Goal: Communication & Community: Answer question/provide support

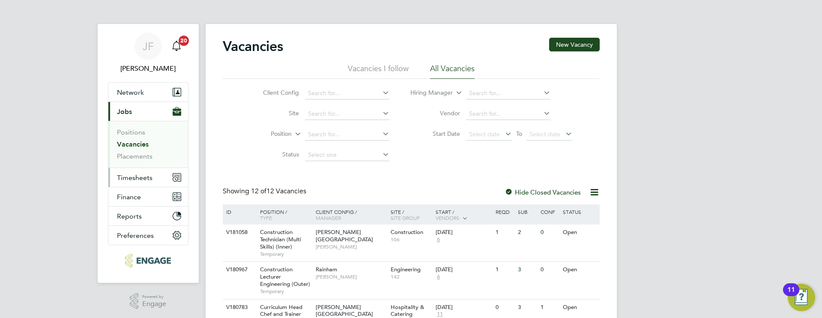
click at [143, 175] on span "Timesheets" at bounding box center [135, 177] width 36 height 8
click at [142, 176] on span "Timesheets" at bounding box center [135, 177] width 36 height 8
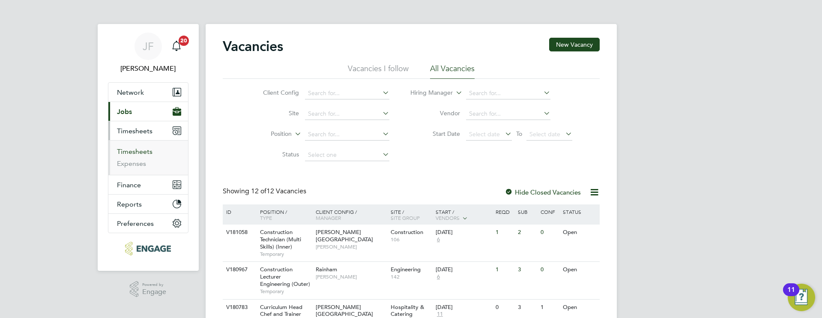
click at [146, 150] on link "Timesheets" at bounding box center [135, 151] width 36 height 8
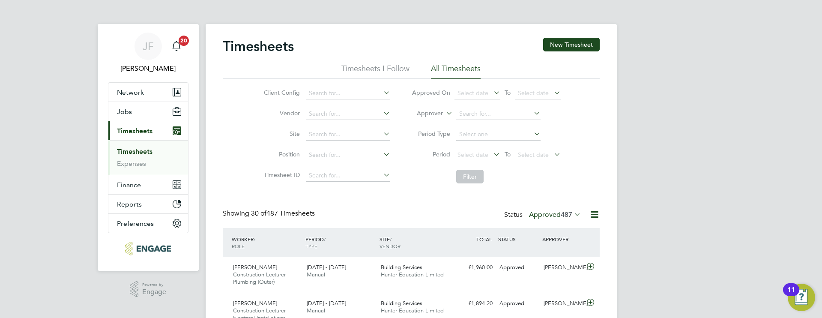
click at [549, 215] on label "Approved 487" at bounding box center [555, 214] width 52 height 9
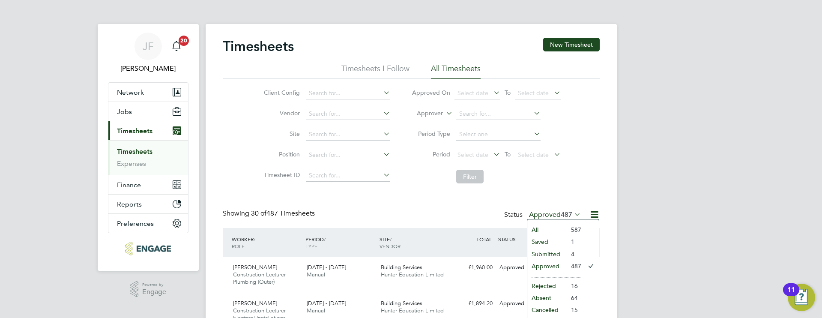
click at [552, 254] on li "Submitted" at bounding box center [546, 254] width 39 height 12
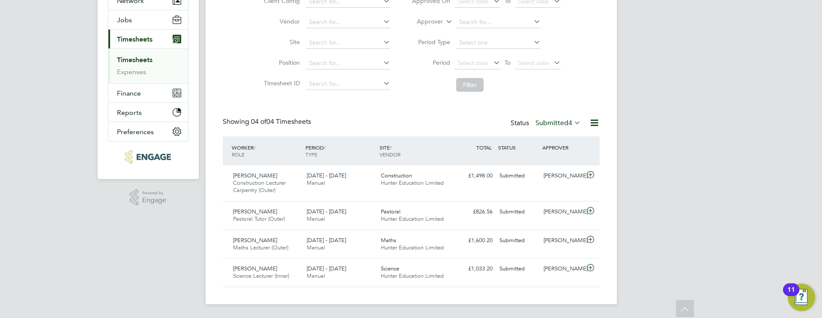
click at [559, 123] on label "Submitted 4" at bounding box center [557, 123] width 45 height 9
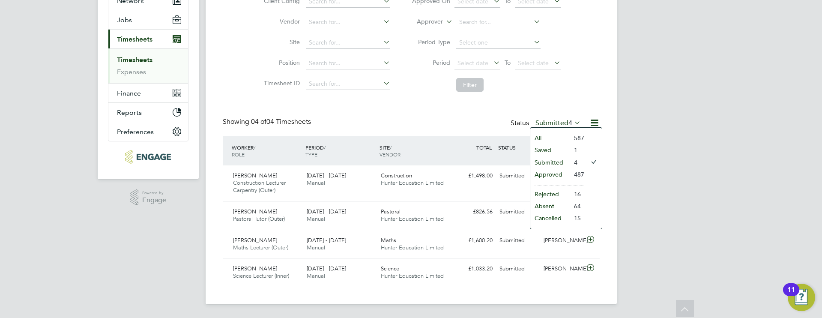
click at [554, 175] on li "Approved" at bounding box center [549, 174] width 39 height 12
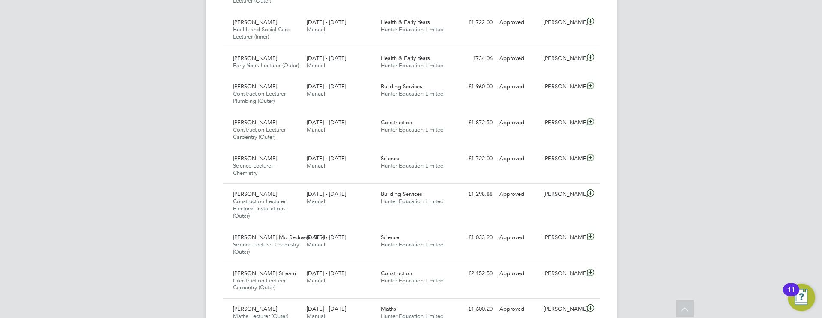
scroll to position [831, 0]
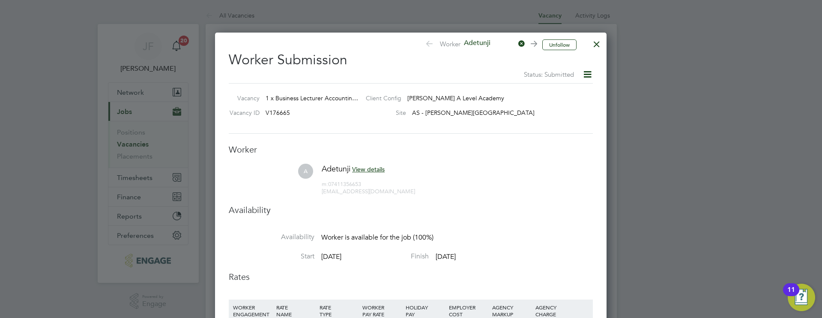
click at [598, 45] on div at bounding box center [596, 41] width 15 height 15
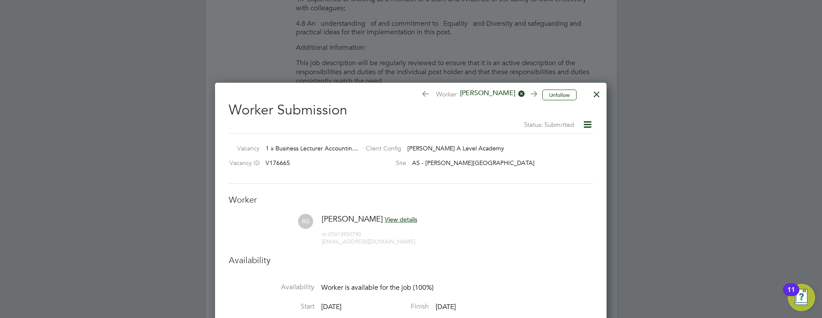
click at [601, 93] on div at bounding box center [596, 91] width 15 height 15
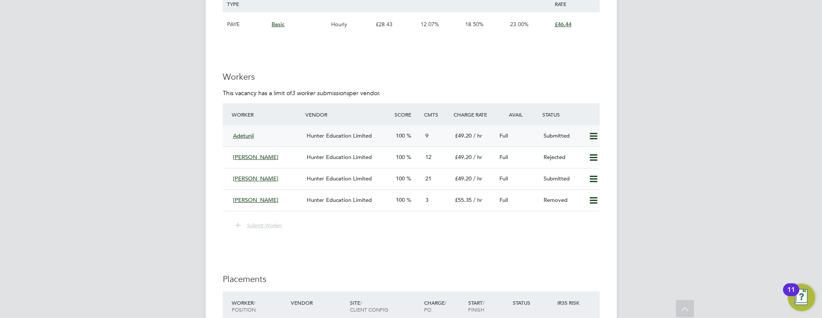
click at [420, 139] on div "100" at bounding box center [407, 136] width 30 height 14
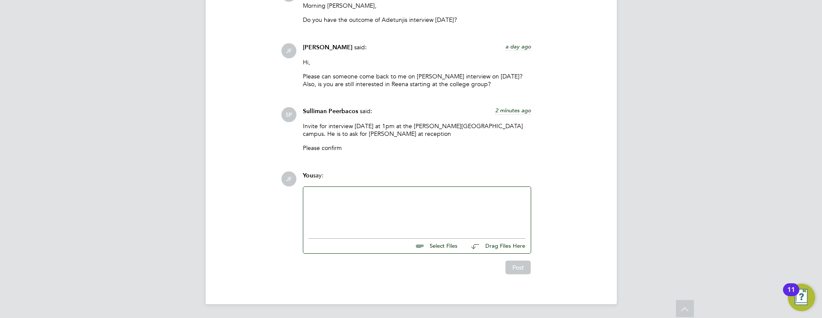
click at [356, 196] on div at bounding box center [416, 210] width 217 height 37
click at [478, 220] on div "Hi Sulliman, Reena and Adeunji have already completed micro teaches" at bounding box center [416, 210] width 217 height 37
click at [474, 212] on div "Reena and Adeunji have already completed micro teaches at rbour Sq" at bounding box center [416, 211] width 217 height 8
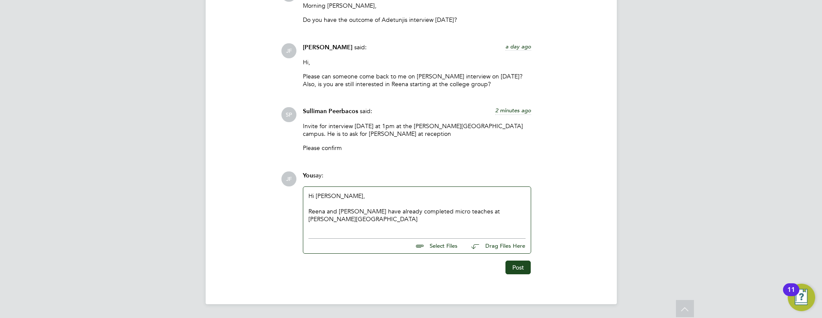
click at [507, 209] on div "Reena and Adeunji have already completed micro teaches at Arbour Sq" at bounding box center [416, 214] width 217 height 15
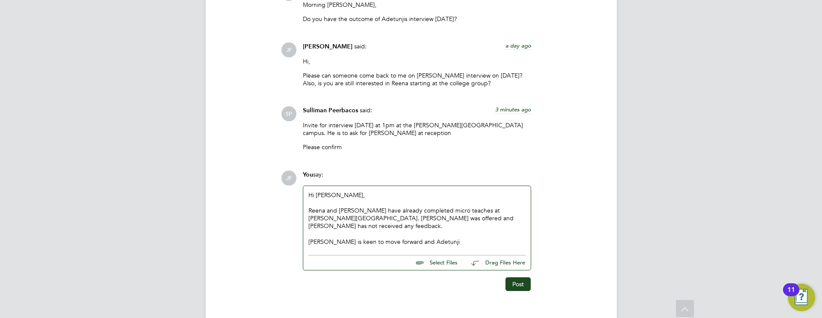
click at [343, 218] on div "Reena and Adeunji have already completed micro teaches at Arbour Sq. Reena was …" at bounding box center [416, 218] width 217 height 24
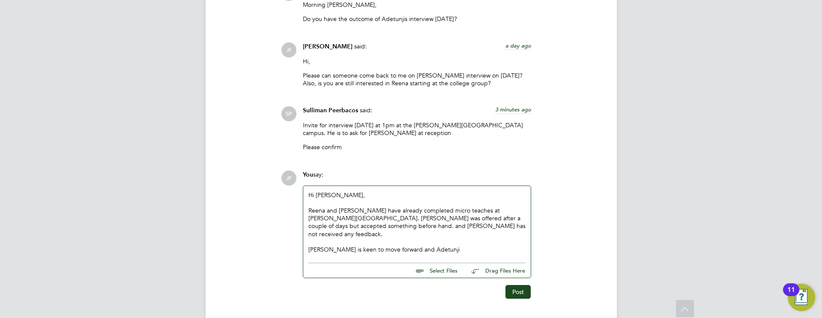
drag, startPoint x: 503, startPoint y: 218, endPoint x: 510, endPoint y: 230, distance: 13.8
click at [503, 218] on div "Reena and Adeunji have already completed micro teaches at Arbour Sq. Reena was …" at bounding box center [416, 221] width 217 height 31
drag, startPoint x: 498, startPoint y: 210, endPoint x: 501, endPoint y: 217, distance: 7.7
click at [498, 211] on div "Reena and Adeunji have already completed micro teaches at Arbour Sq. Reena was …" at bounding box center [416, 221] width 217 height 31
drag, startPoint x: 478, startPoint y: 218, endPoint x: 454, endPoint y: 219, distance: 23.6
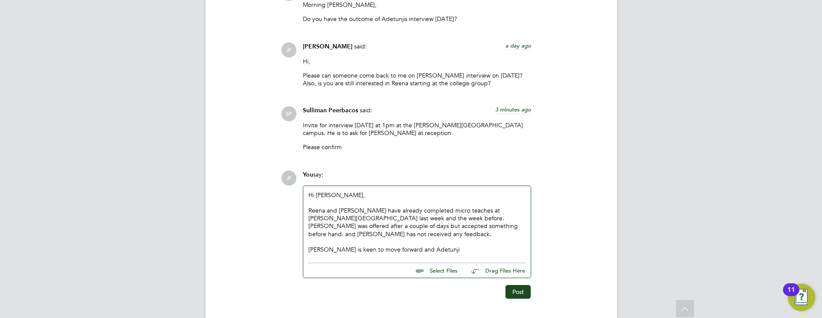
click at [476, 218] on div "Reena and Adeunji have already completed micro teaches at Arbour Sq last week a…" at bounding box center [416, 221] width 217 height 31
drag, startPoint x: 438, startPoint y: 219, endPoint x: 442, endPoint y: 221, distance: 4.5
click at [438, 219] on div "Reena and Adeunji have already completed micro teaches at Arbour Sq last week a…" at bounding box center [416, 221] width 217 height 31
click at [470, 219] on div "Reena and Adeunji have already completed micro teaches at Arbour Sq last week a…" at bounding box center [416, 221] width 217 height 31
click at [470, 218] on div "Reena and Adeunji have already completed micro teaches at Arbour Sq last week a…" at bounding box center [416, 221] width 217 height 31
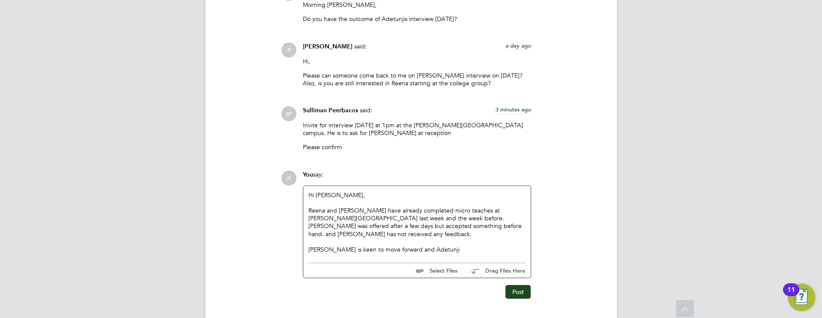
click at [373, 227] on div "Reena and Adeunji have already completed micro teaches at Arbour Sq last week a…" at bounding box center [416, 221] width 217 height 31
click at [372, 229] on div "Reena and Adeunji have already completed micro teaches at Arbour Sq last week a…" at bounding box center [416, 221] width 217 height 31
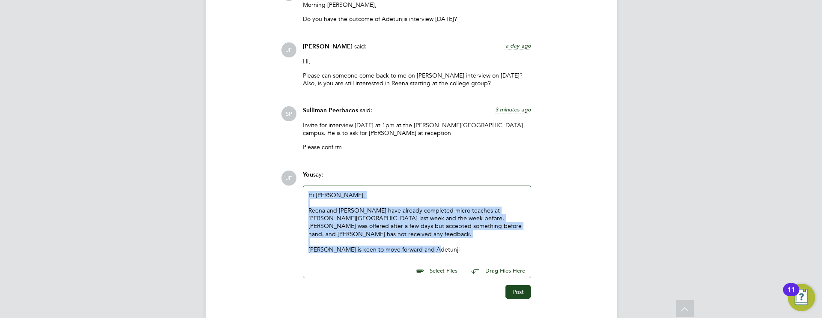
drag, startPoint x: 425, startPoint y: 244, endPoint x: 324, endPoint y: 209, distance: 106.7
click at [299, 191] on div "You say: Hi Sulliman, Reena and Adeunji have already completed micro teaches at…" at bounding box center [416, 224] width 237 height 108
copy div "Hi Sulliman, Reena and Adeunji have already completed micro teaches at Arbour S…"
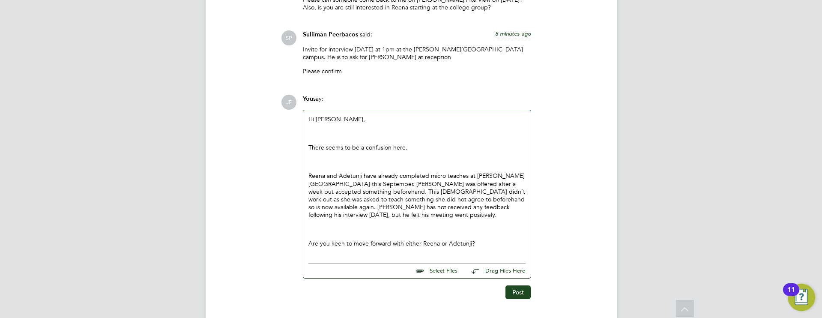
scroll to position [1419, 0]
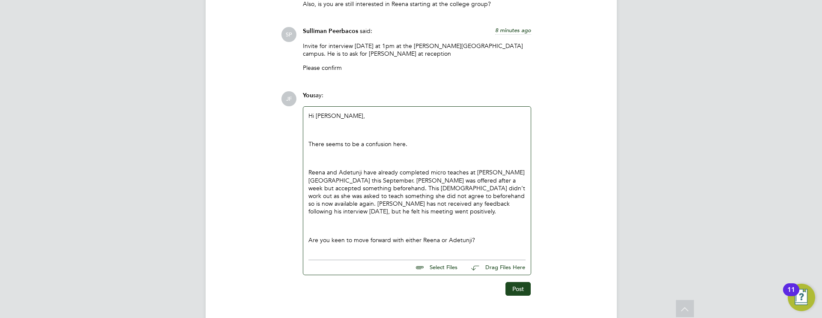
click at [310, 173] on p "Reena and Adetunji have already completed micro teaches at Arbour Sq this Septe…" at bounding box center [416, 191] width 217 height 47
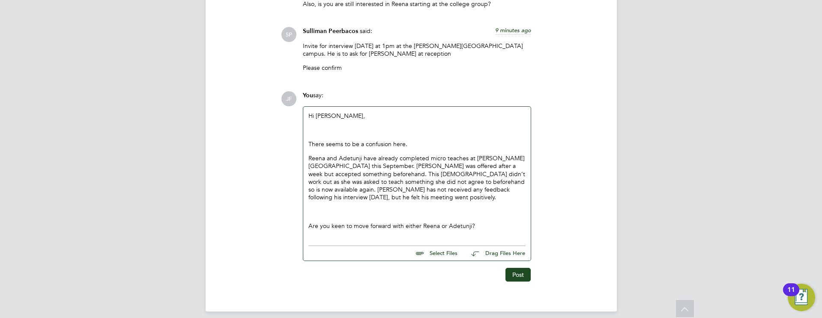
drag, startPoint x: 472, startPoint y: 225, endPoint x: 343, endPoint y: 219, distance: 129.4
click at [288, 223] on div "JF You say: Hi Sulliman, There seems to be a confusion here. Reena and Adetunji…" at bounding box center [440, 186] width 319 height 190
click at [367, 212] on p at bounding box center [416, 211] width 217 height 8
click at [307, 141] on div "Hi Sulliman, There seems to be a confusion here. Reena and Adetunji have alread…" at bounding box center [416, 174] width 227 height 134
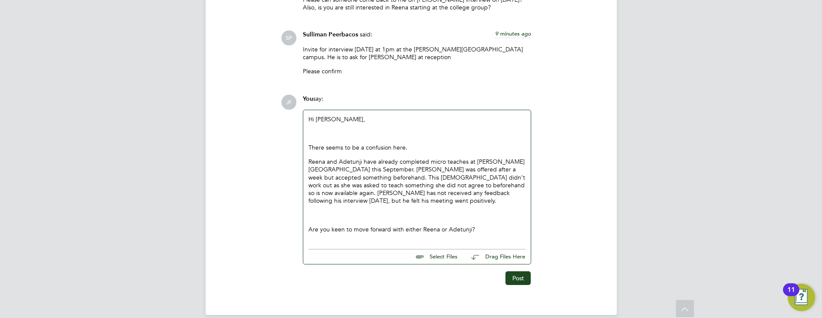
click at [409, 142] on div "Hi Sulliman, There seems to be a confusion here. Reena and Adetunji have alread…" at bounding box center [416, 174] width 217 height 118
drag, startPoint x: 402, startPoint y: 149, endPoint x: 296, endPoint y: 145, distance: 105.8
click at [296, 145] on div "JF You say: Hi Sulliman, There seems to be a confusion here. Reena and Adetunji…" at bounding box center [440, 190] width 319 height 190
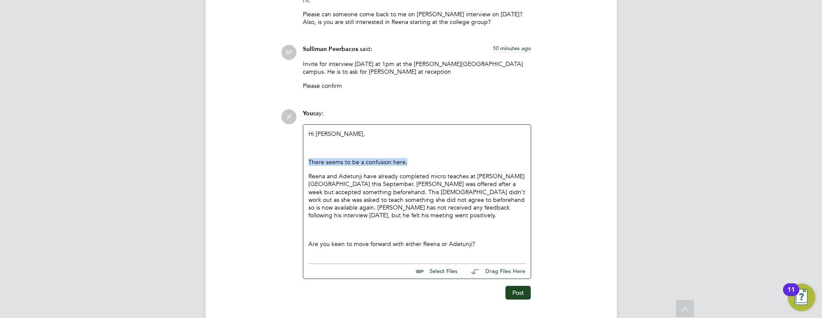
scroll to position [1427, 0]
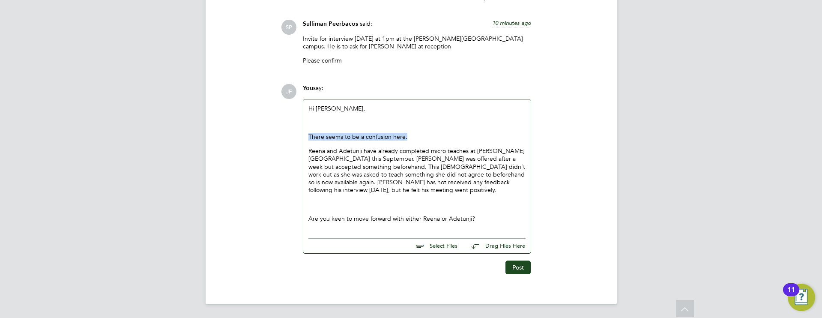
click at [410, 139] on p "There seems to be a confusion here." at bounding box center [416, 137] width 217 height 8
drag, startPoint x: 408, startPoint y: 135, endPoint x: 315, endPoint y: 134, distance: 93.8
click at [315, 134] on p "There seems to be a confusion here." at bounding box center [416, 137] width 217 height 8
click at [307, 148] on div "Hi Sulliman, Responded via email but copied for reference on here. Reena and Ad…" at bounding box center [416, 166] width 227 height 134
click at [312, 152] on p "Reena and Adetunji have already completed micro teaches at Arbour Sq this Septe…" at bounding box center [416, 170] width 217 height 47
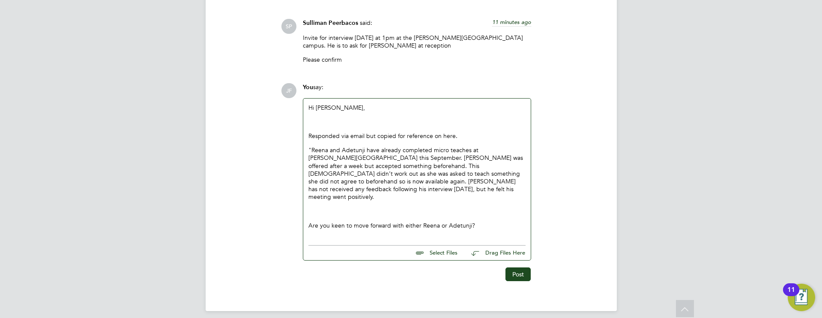
click at [310, 221] on p "Are you keen to move forward with either Reena or Adetunji?" at bounding box center [416, 225] width 217 height 8
drag, startPoint x: 396, startPoint y: 136, endPoint x: 411, endPoint y: 144, distance: 16.9
click at [399, 137] on p "Responded via email but copied for reference on here." at bounding box center [416, 136] width 217 height 8
drag, startPoint x: 472, startPoint y: 137, endPoint x: 452, endPoint y: 136, distance: 20.1
click at [452, 136] on p "Responded via email but copied to here for reference on here." at bounding box center [416, 136] width 217 height 8
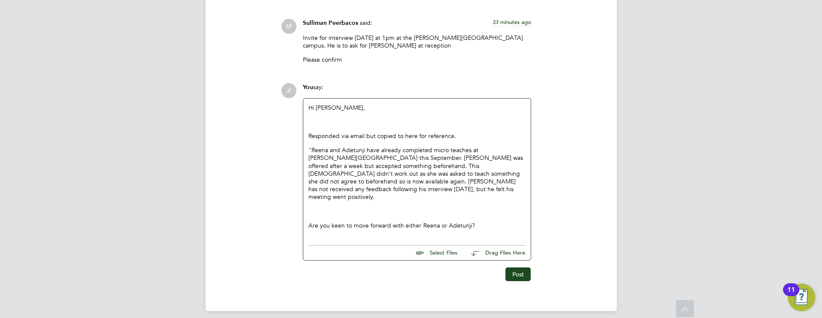
click at [480, 221] on p "Are you keen to move forward with either Reena or Adetunji?" at bounding box center [416, 225] width 217 height 8
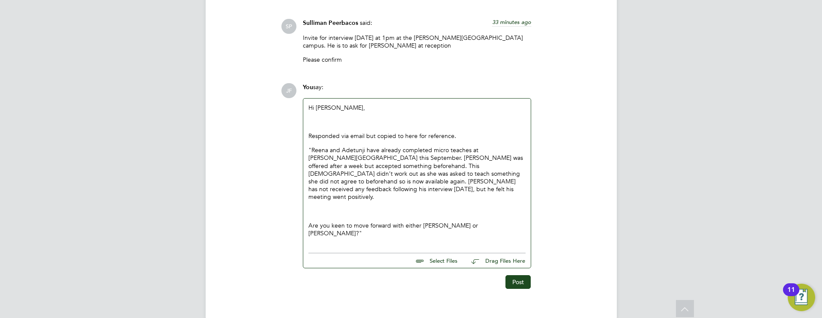
click at [339, 107] on p "Hi [PERSON_NAME]," at bounding box center [416, 108] width 217 height 8
click at [323, 127] on div "Hi Sulliman and team, Responded via email but copied to here for reference. "Re…" at bounding box center [416, 170] width 217 height 133
click at [364, 135] on p "Responded via email but copied to here for reference." at bounding box center [416, 136] width 217 height 8
click at [324, 125] on p at bounding box center [416, 122] width 217 height 8
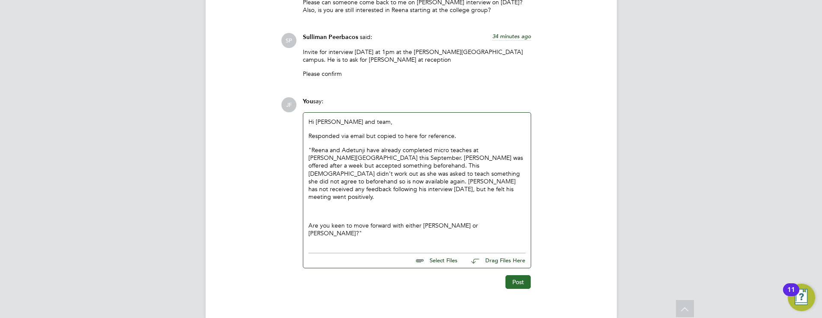
click at [512, 275] on button "Post" at bounding box center [517, 282] width 25 height 14
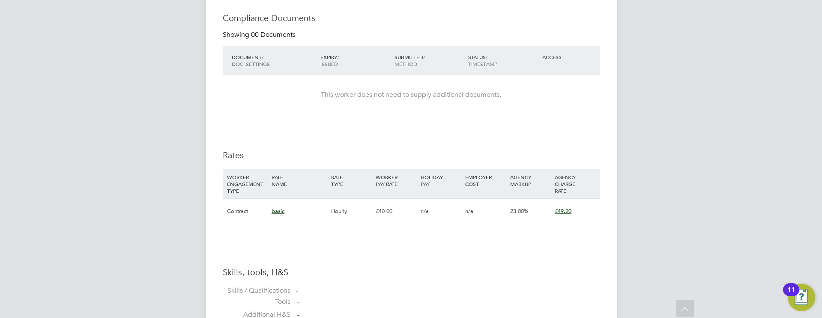
scroll to position [0, 0]
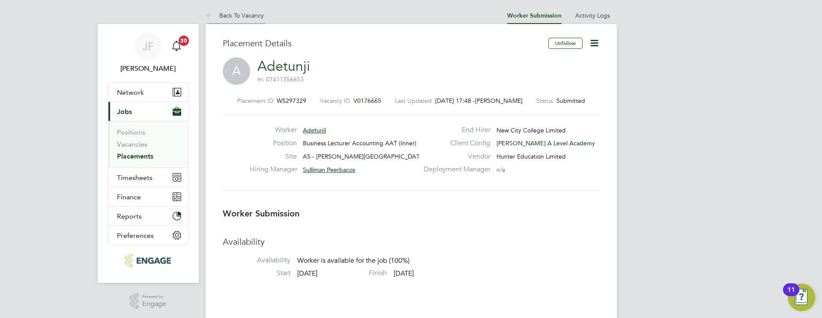
click at [239, 17] on link "Back To Vacancy" at bounding box center [235, 16] width 58 height 8
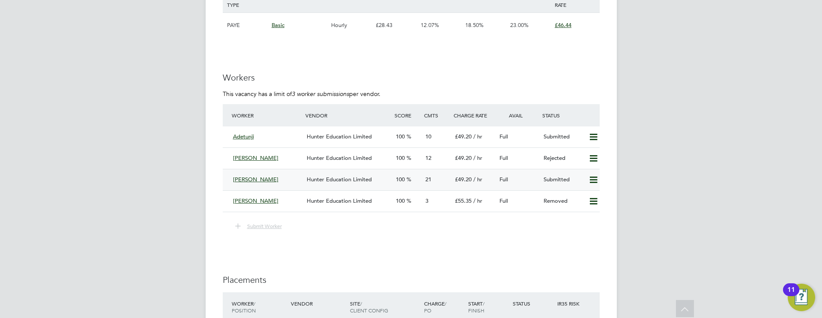
scroll to position [1398, 0]
click at [289, 175] on div "[PERSON_NAME]" at bounding box center [266, 177] width 74 height 14
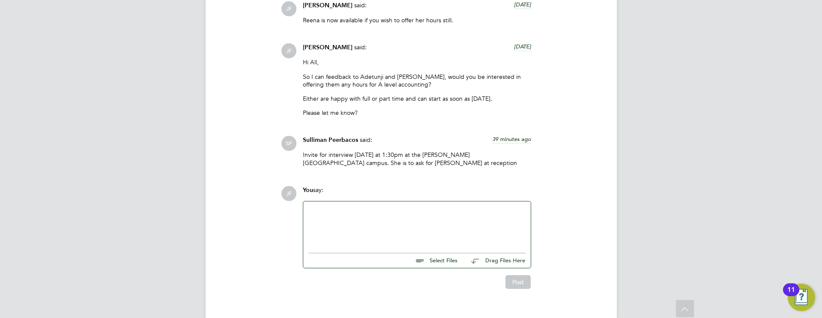
click at [365, 206] on div at bounding box center [416, 224] width 217 height 37
click at [387, 206] on div at bounding box center [416, 224] width 217 height 37
paste div
drag, startPoint x: 348, startPoint y: 199, endPoint x: 285, endPoint y: 191, distance: 63.4
click at [285, 191] on div "JF You say: 14/05/1972 Select Files Drag Files Here Drop your files here Post" at bounding box center [440, 238] width 319 height 103
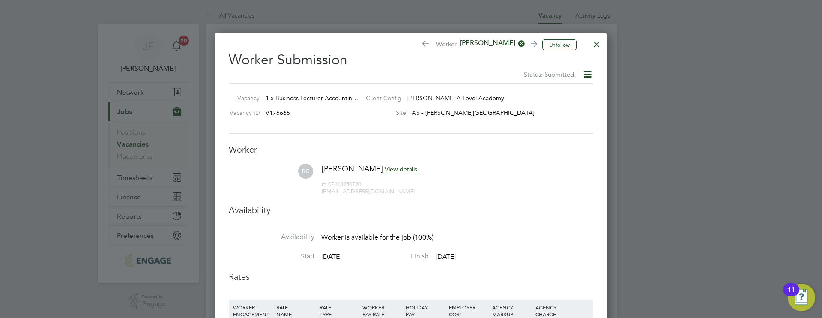
click at [597, 44] on div at bounding box center [596, 41] width 15 height 15
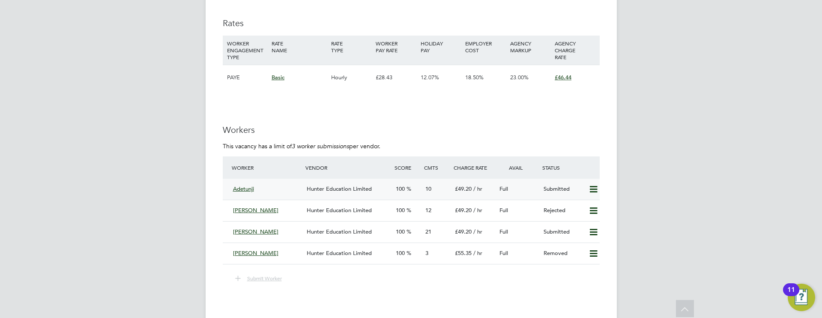
click at [294, 193] on div "Adetunji" at bounding box center [266, 189] width 74 height 14
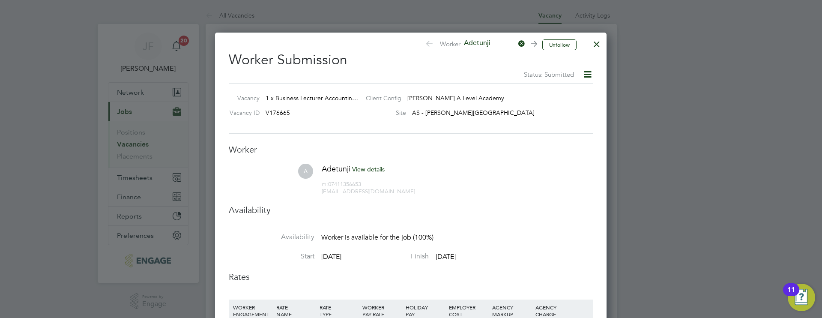
click at [597, 44] on div at bounding box center [596, 41] width 15 height 15
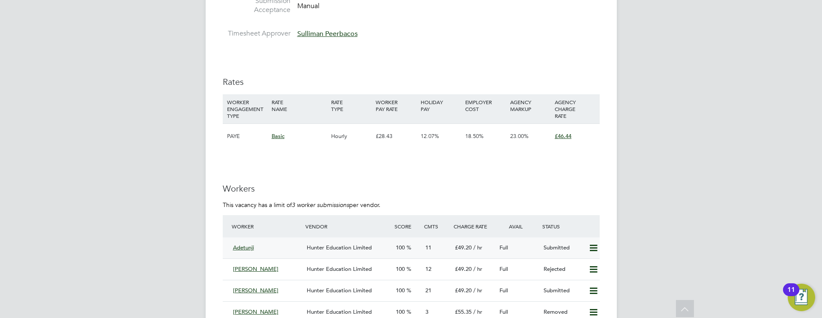
click at [292, 252] on div "Adetunji" at bounding box center [266, 248] width 74 height 14
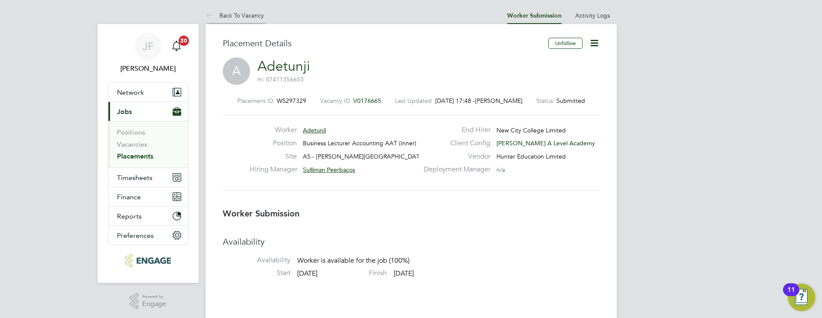
click at [222, 11] on li "Back To Vacancy" at bounding box center [235, 15] width 58 height 17
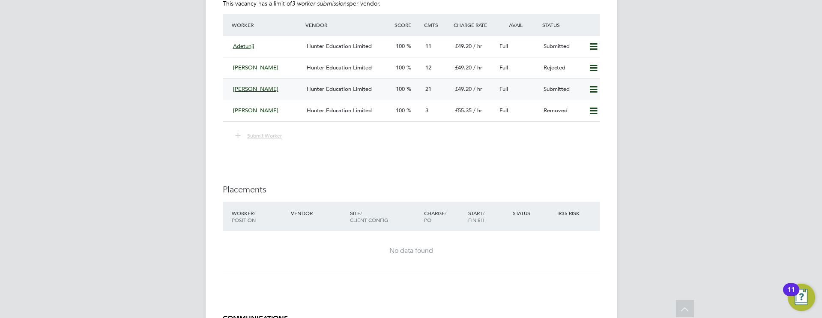
click at [267, 92] on div "[PERSON_NAME]" at bounding box center [266, 89] width 74 height 14
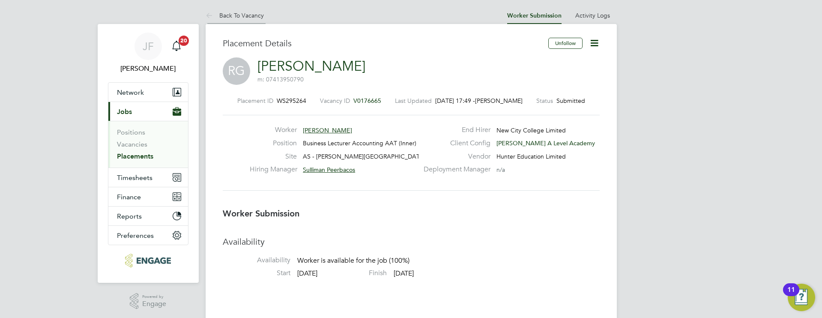
click at [234, 18] on link "Back To Vacancy" at bounding box center [235, 16] width 58 height 8
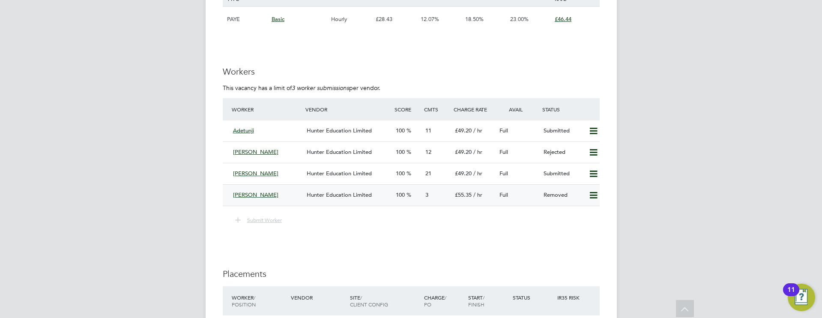
scroll to position [1401, 0]
click at [349, 173] on span "Hunter Education Limited" at bounding box center [339, 172] width 65 height 7
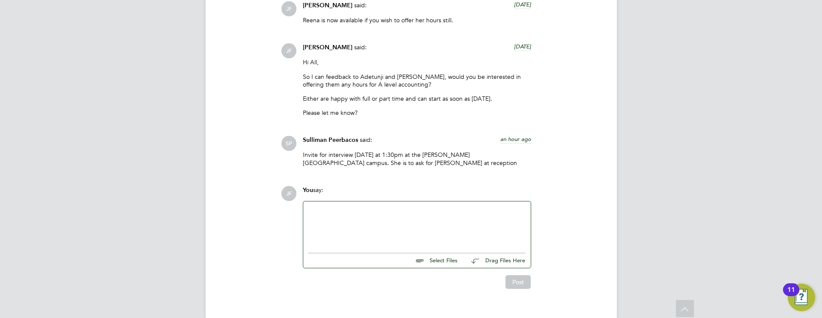
click at [382, 206] on div at bounding box center [416, 224] width 217 height 37
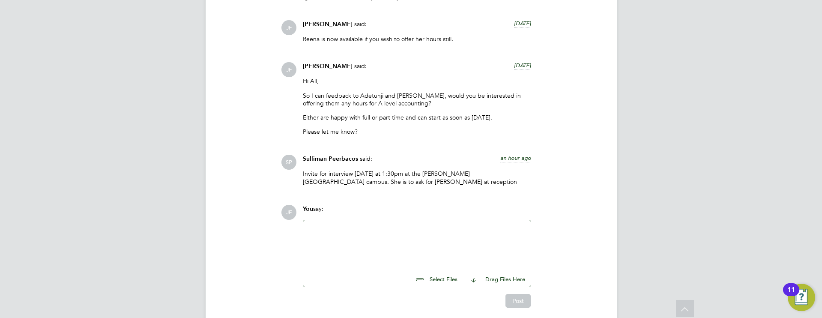
scroll to position [1819, 0]
click at [447, 225] on div "Reena can attend [DATE] 1 or 1.30pm but teams later [DATE] would be" at bounding box center [416, 243] width 217 height 37
click at [507, 225] on div "Reena can attend [DATE] 1 or 1.30pm but teams later [DATE] would be" at bounding box center [416, 243] width 217 height 37
click at [435, 225] on div "Reena can attend [DATE] 1 or 1.30pm but teams later [DATE] would be super helpf…" at bounding box center [416, 243] width 217 height 37
click at [430, 225] on div "Reena can attend [DATE] 1 or 1.30pm but teams later [DATE] would be super helpf…" at bounding box center [416, 243] width 217 height 37
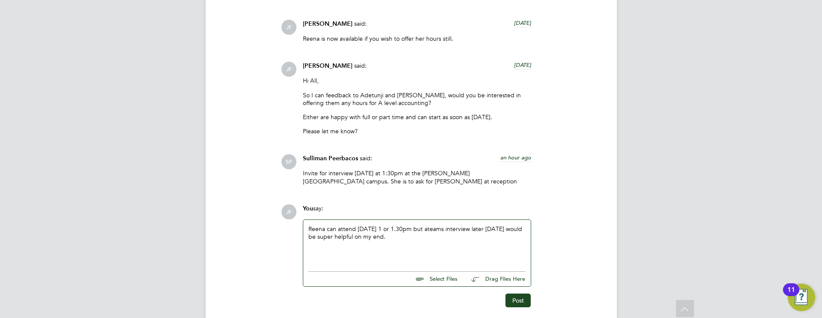
click at [432, 225] on div "Reena can attend [DATE] 1 or 1.30pm but ateams interview later [DATE] would be …" at bounding box center [416, 243] width 217 height 37
click at [390, 225] on div "Reena can attend [DATE] 1 or 1.30pm but a teams interview later [DATE] would be…" at bounding box center [416, 243] width 217 height 37
drag, startPoint x: 384, startPoint y: 214, endPoint x: 392, endPoint y: 218, distance: 8.2
click at [388, 225] on div "Reena can attend [DATE] 1 or 1.30pm but a teams interview later [DATE] would be…" at bounding box center [416, 243] width 217 height 37
drag, startPoint x: 369, startPoint y: 219, endPoint x: 366, endPoint y: 214, distance: 5.7
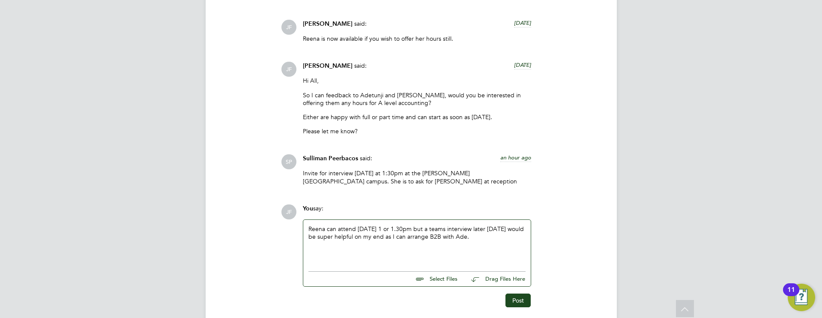
click at [369, 225] on div "Reena can attend [DATE] 1 or 1.30pm but a teams interview later [DATE] would be…" at bounding box center [416, 243] width 217 height 37
click at [355, 225] on div "Reena can attend [DATE] 1 or 1.30pm but a teams interview later [DATE] would be…" at bounding box center [416, 243] width 217 height 37
drag, startPoint x: 399, startPoint y: 213, endPoint x: 402, endPoint y: 217, distance: 4.8
click at [399, 225] on div "Reena can attend F2F [DATE] 1 or 1.30pm but a teams interview later [DATE] woul…" at bounding box center [416, 243] width 217 height 37
drag, startPoint x: 500, startPoint y: 223, endPoint x: 375, endPoint y: 221, distance: 124.6
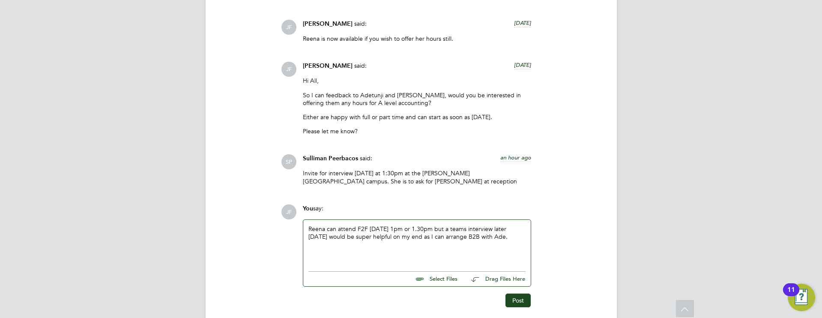
copy div "Reena can attend F2F [DATE] 1pm or 1.30pm but a teams interview later [DATE] wo…"
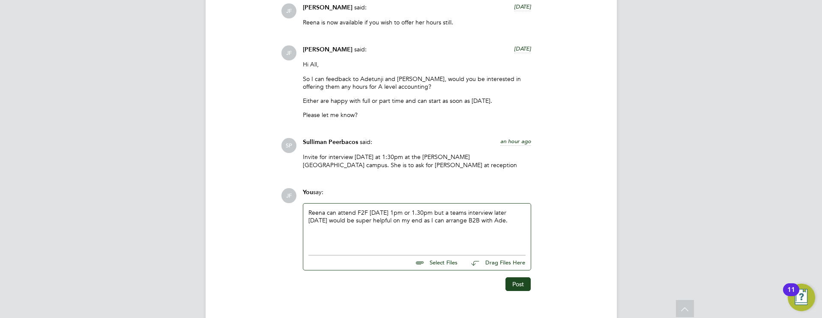
scroll to position [1837, 0]
click at [521, 275] on button "Post" at bounding box center [517, 282] width 25 height 14
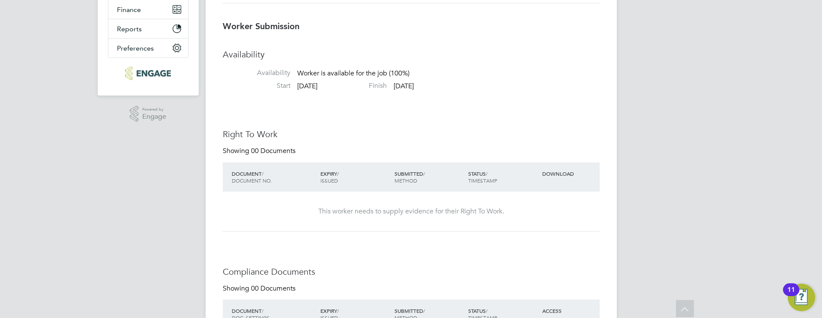
scroll to position [0, 0]
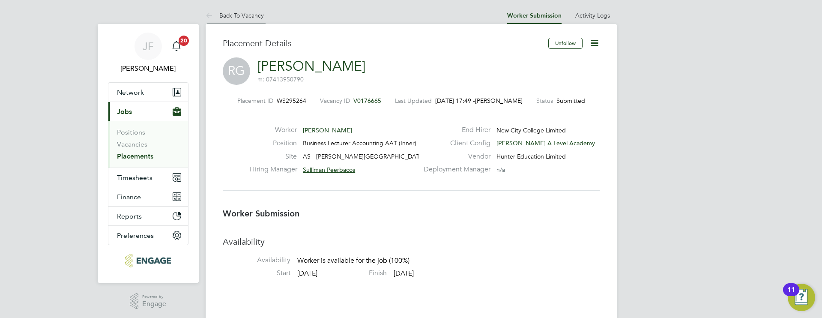
click at [236, 16] on link "Back To Vacancy" at bounding box center [235, 16] width 58 height 8
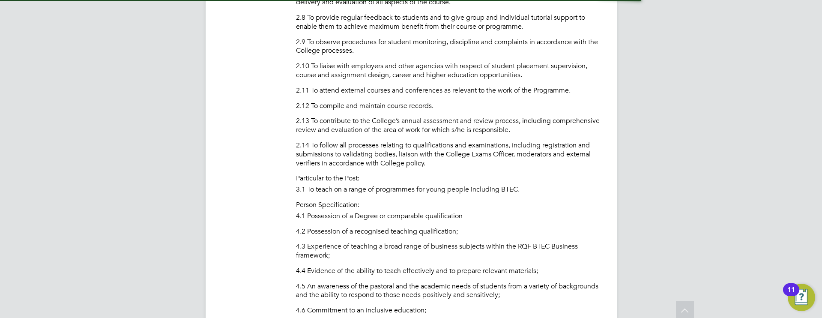
scroll to position [768, 0]
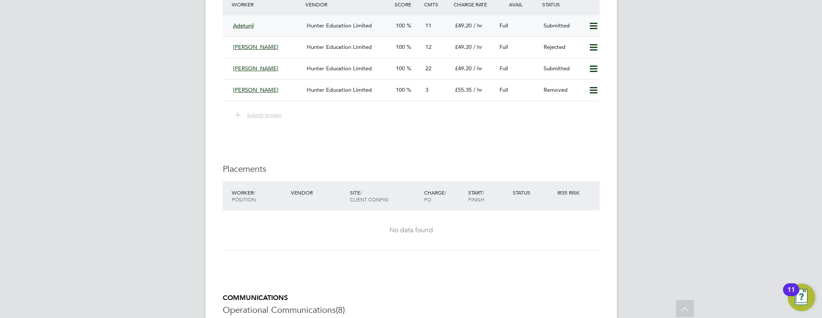
click at [268, 27] on div "Adetunji" at bounding box center [266, 26] width 74 height 14
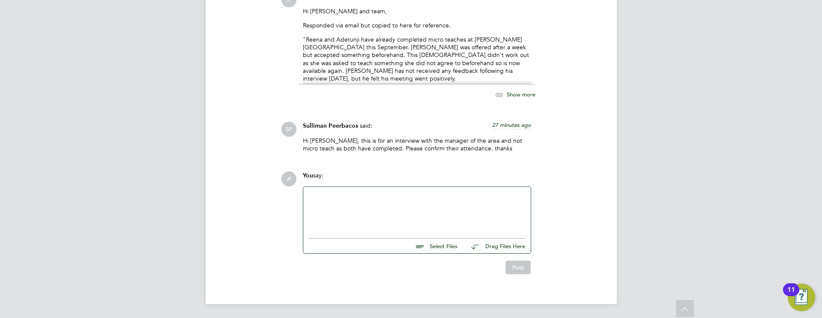
click at [344, 198] on div at bounding box center [416, 210] width 217 height 37
paste div
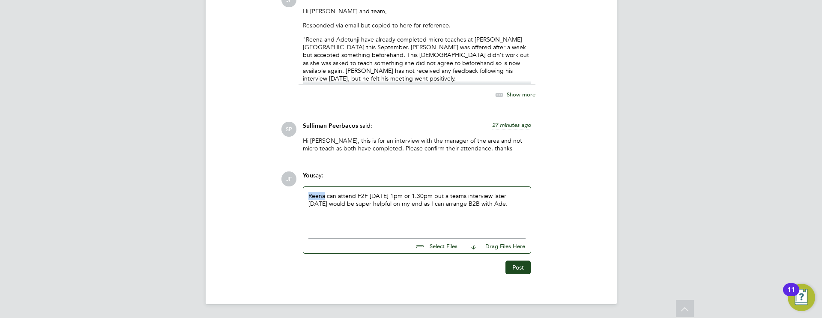
drag, startPoint x: 325, startPoint y: 195, endPoint x: 286, endPoint y: 195, distance: 38.1
click at [286, 195] on div "JF You say: Reena can attend F2F [DATE] 1pm or 1.30pm but a teams interview lat…" at bounding box center [440, 222] width 319 height 103
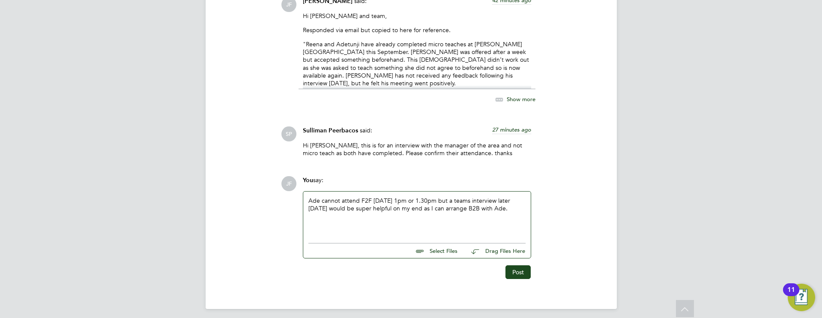
click at [360, 201] on div "Ade cannot attend F2F [DATE] 1pm or 1.30pm but a teams interview later [DATE] w…" at bounding box center [416, 215] width 217 height 37
drag, startPoint x: 406, startPoint y: 200, endPoint x: 460, endPoint y: 209, distance: 54.6
click at [489, 200] on div "Ade cannot attend a F2F [DATE] 1pm or 1.30pm but a teams interview later [DATE]…" at bounding box center [416, 214] width 217 height 37
click at [459, 209] on div "Ade cannot attend a F2F [DATE] 1pm or 1.30pm but a teams interview later [DATE]…" at bounding box center [416, 214] width 217 height 37
drag, startPoint x: 446, startPoint y: 200, endPoint x: 405, endPoint y: 200, distance: 41.1
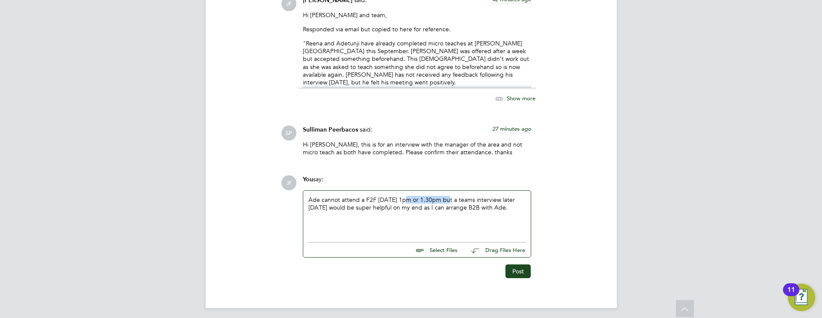
click at [405, 200] on div "Ade cannot attend a F2F [DATE] 1pm or 1.30pm but a teams interview later [DATE]…" at bounding box center [416, 214] width 217 height 37
click at [416, 200] on div "Ade cannot attend a F2F [DATE] but a teams interview later [DATE] would be supe…" at bounding box center [416, 214] width 217 height 37
click at [319, 215] on div "Ade cannot attend a F2F [DATE] but can do anytime [DATE]. A teams interview lat…" at bounding box center [416, 214] width 217 height 37
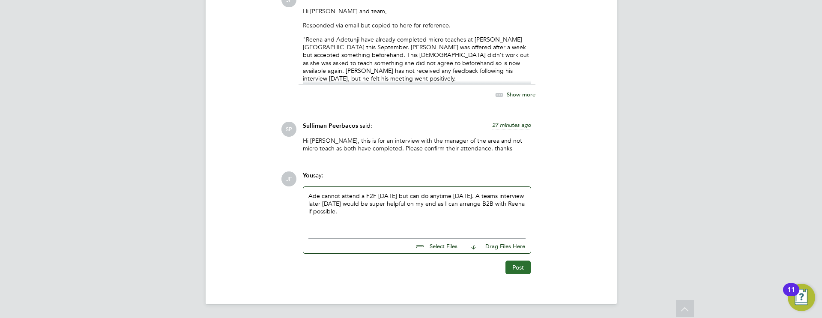
click at [524, 266] on button "Post" at bounding box center [517, 267] width 25 height 14
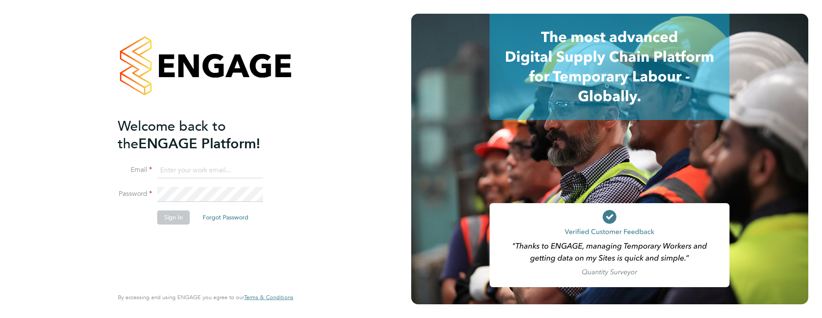
type input "[PERSON_NAME][EMAIL_ADDRESS][PERSON_NAME][DOMAIN_NAME]"
click at [172, 222] on button "Sign In" at bounding box center [173, 217] width 33 height 14
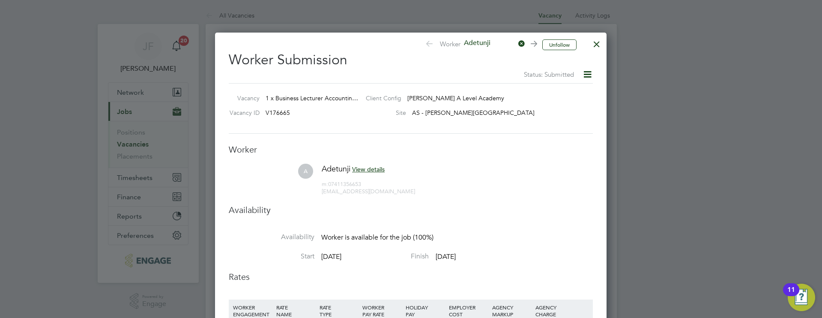
click at [596, 45] on div at bounding box center [596, 41] width 15 height 15
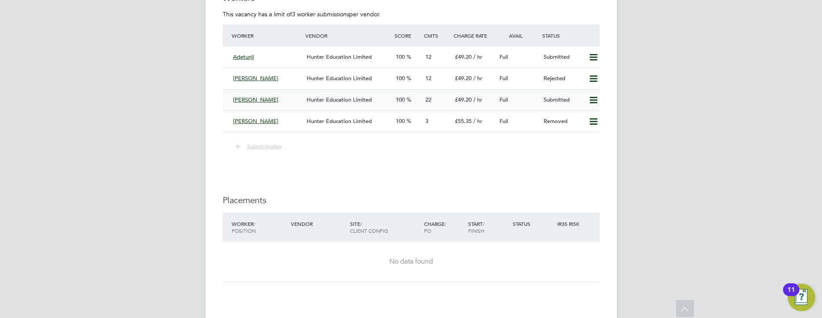
click at [349, 101] on span "Hunter Education Limited" at bounding box center [339, 99] width 65 height 7
